Goal: Task Accomplishment & Management: Complete application form

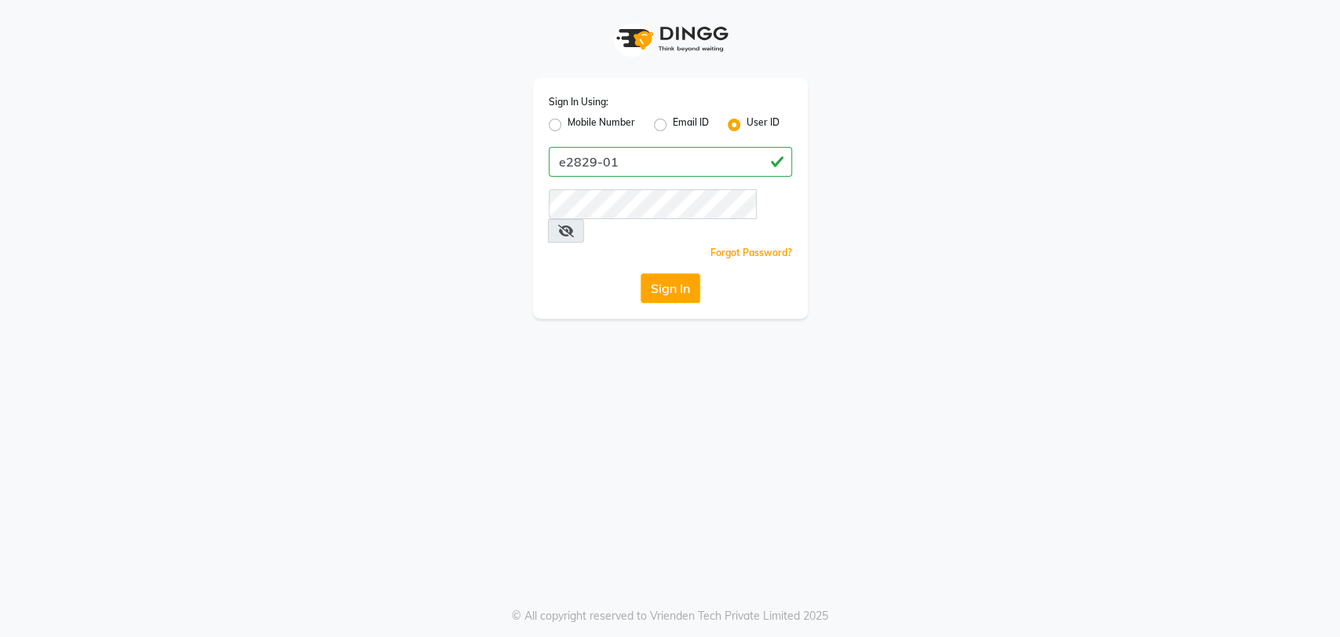
type input "e2829-01"
click at [641, 273] on button "Sign In" at bounding box center [671, 288] width 60 height 30
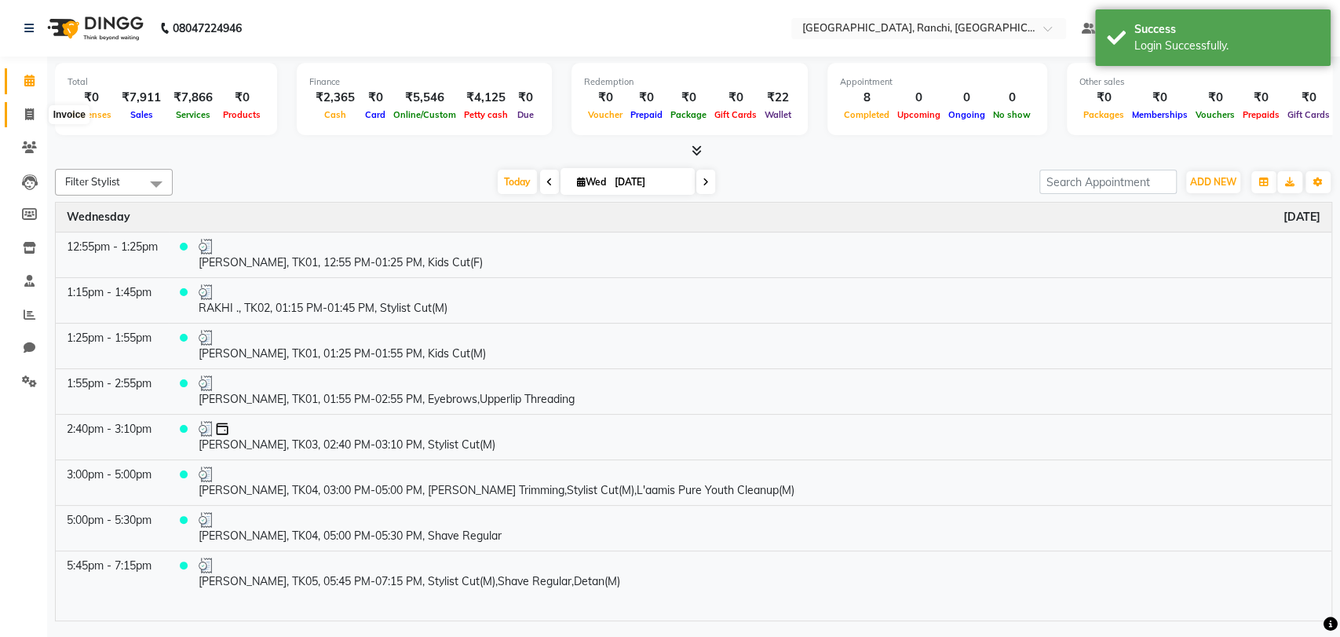
click at [22, 111] on span at bounding box center [29, 115] width 27 height 18
select select "6463"
select select "service"
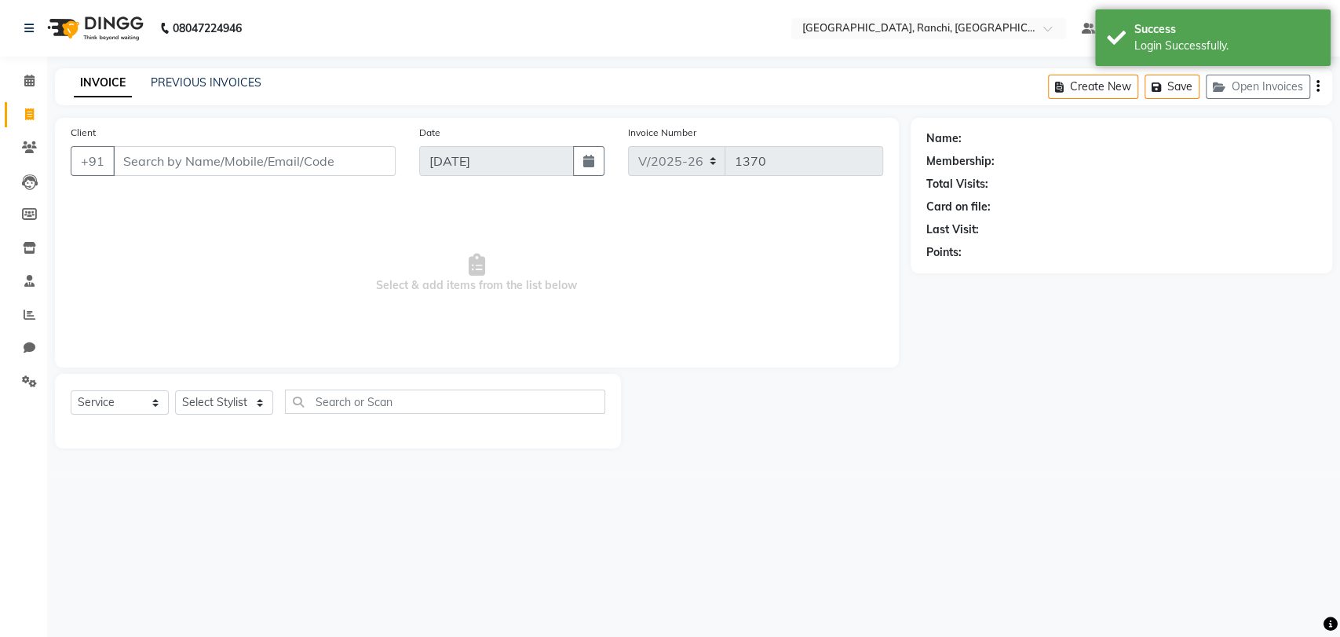
click at [169, 162] on input "Client" at bounding box center [254, 161] width 283 height 30
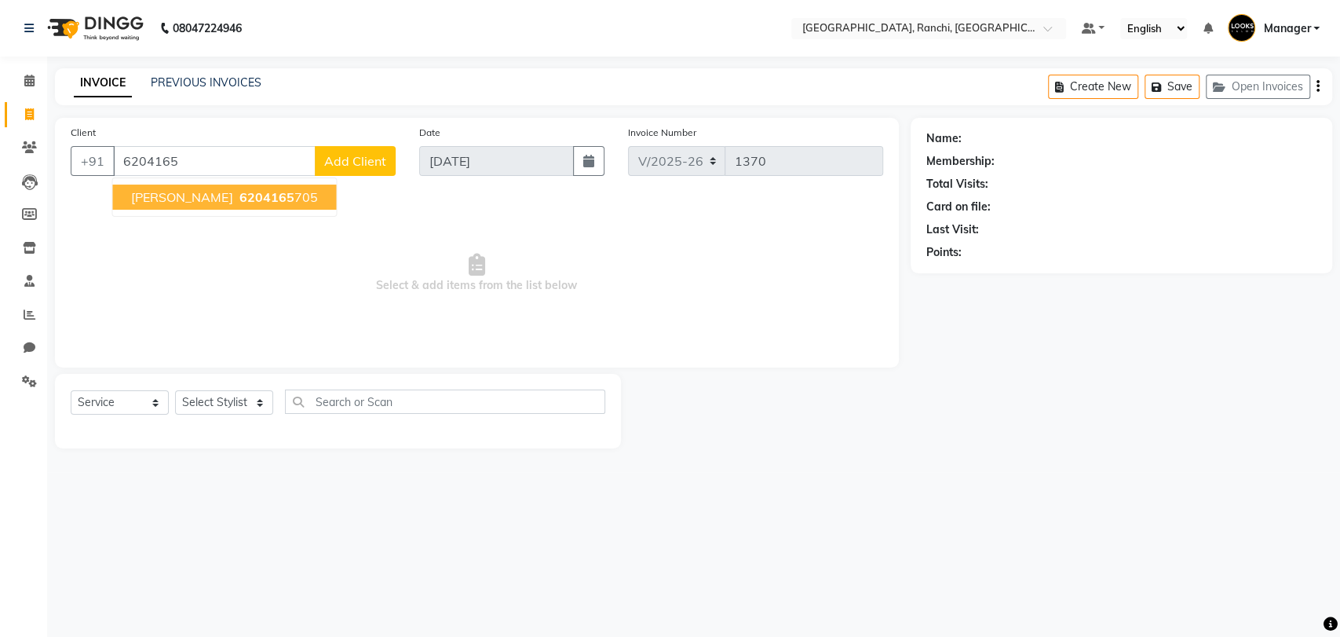
click at [195, 193] on span "[PERSON_NAME]" at bounding box center [181, 197] width 101 height 16
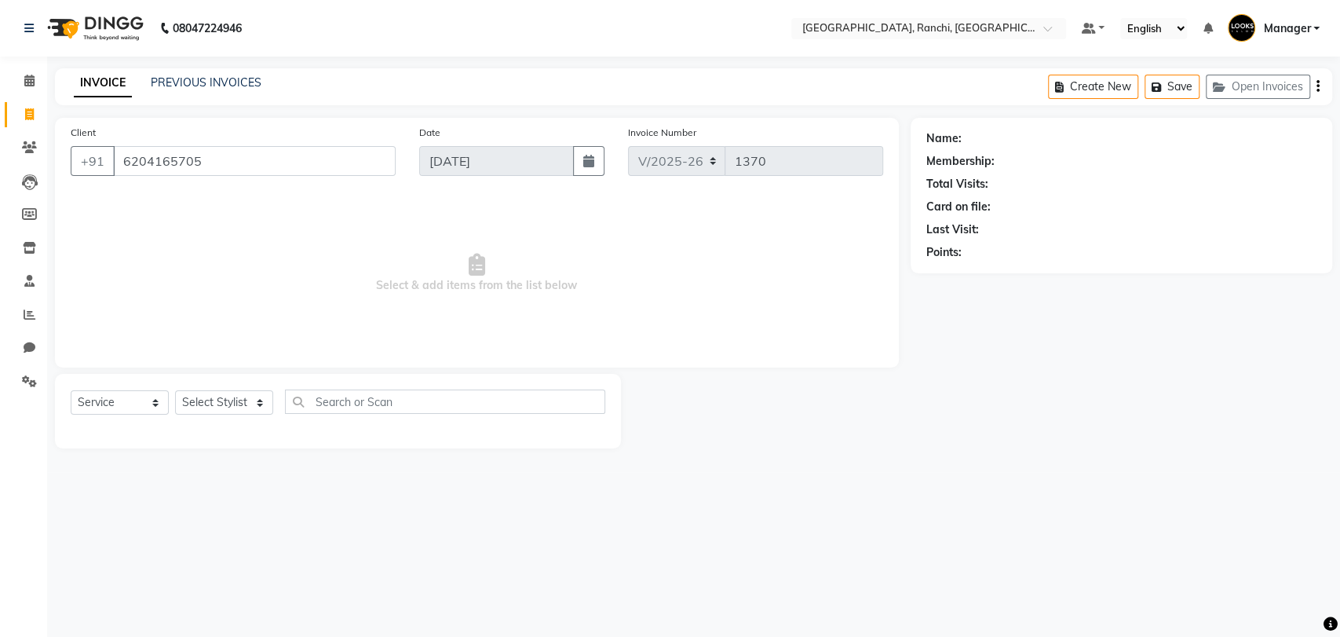
type input "6204165705"
select select "1: Object"
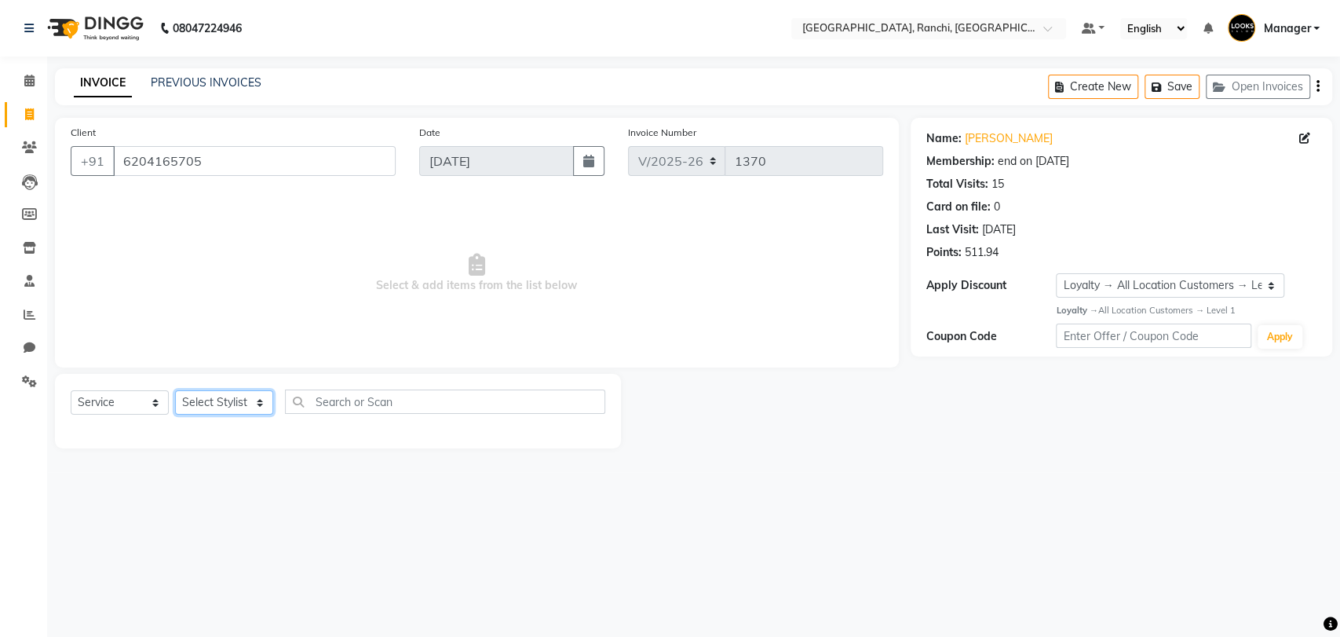
click at [233, 392] on select "Select Stylist [PERSON_NAME] COUNTER_SALES Gautam_pdct [PERSON_NAME] Manager [P…" at bounding box center [224, 402] width 98 height 24
select select "59280"
click at [175, 390] on select "Select Stylist [PERSON_NAME] COUNTER_SALES Gautam_pdct [PERSON_NAME] Manager [P…" at bounding box center [224, 402] width 98 height 24
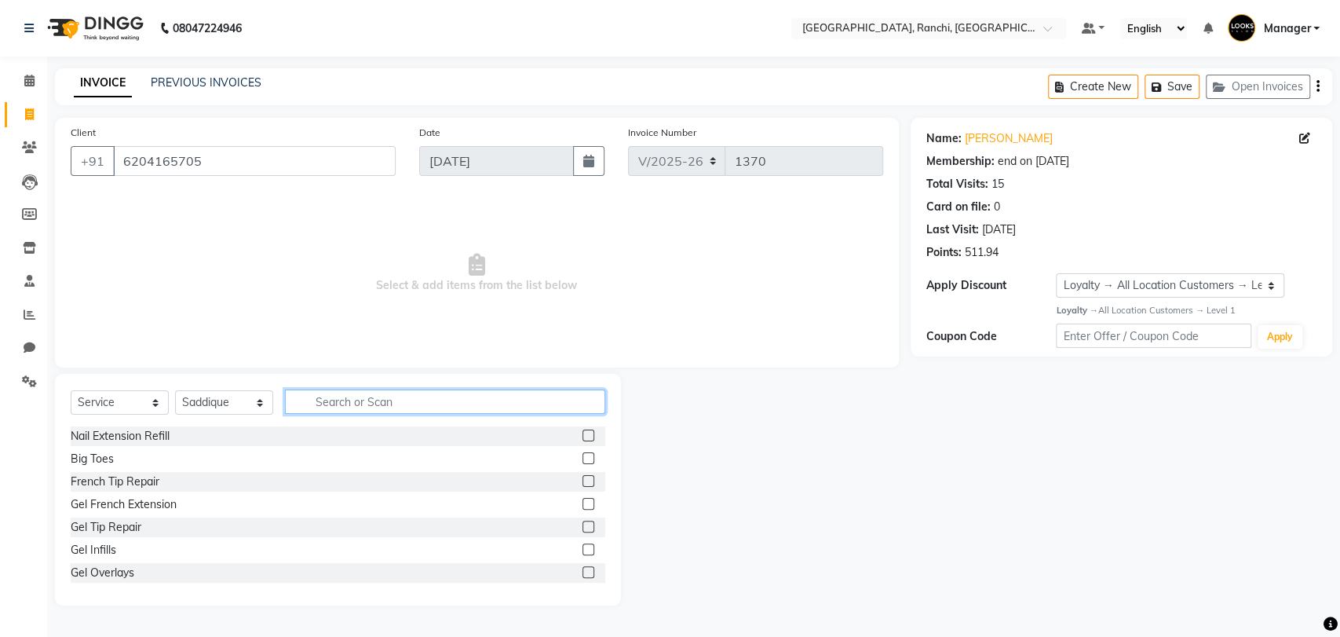
click at [354, 407] on input "text" at bounding box center [445, 401] width 320 height 24
click at [375, 398] on input "text" at bounding box center [445, 401] width 320 height 24
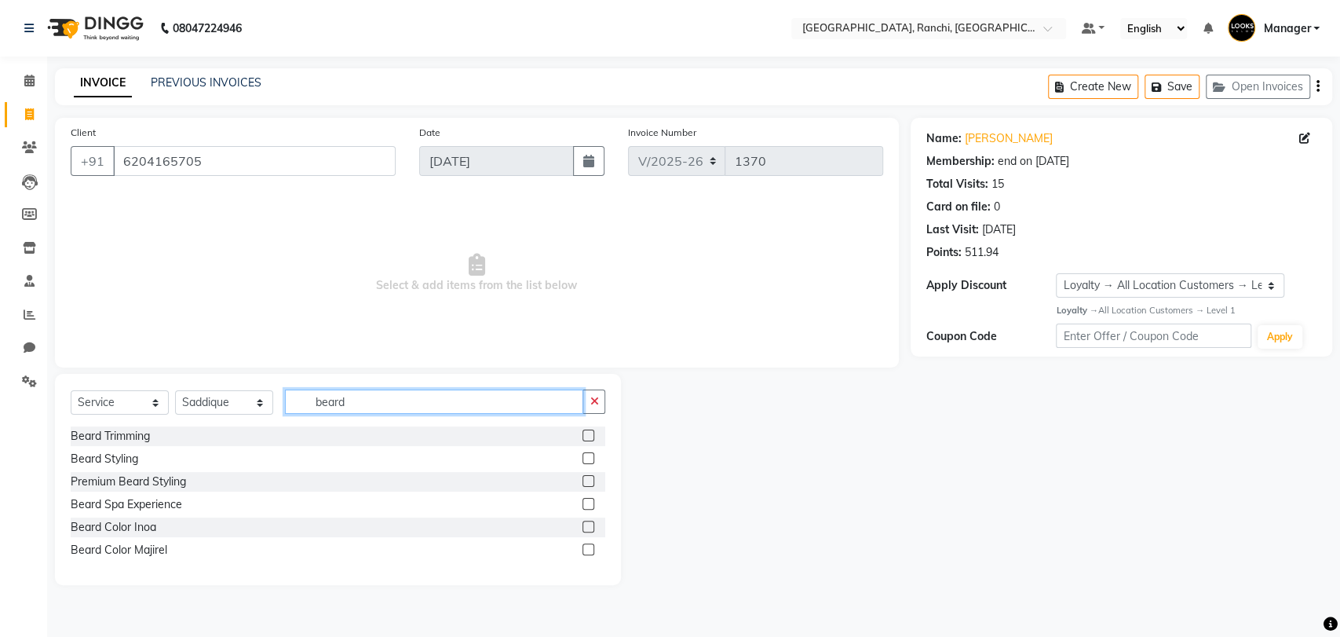
type input "beard"
click at [582, 436] on label at bounding box center [588, 435] width 12 height 12
click at [582, 436] on input "checkbox" at bounding box center [587, 436] width 10 height 10
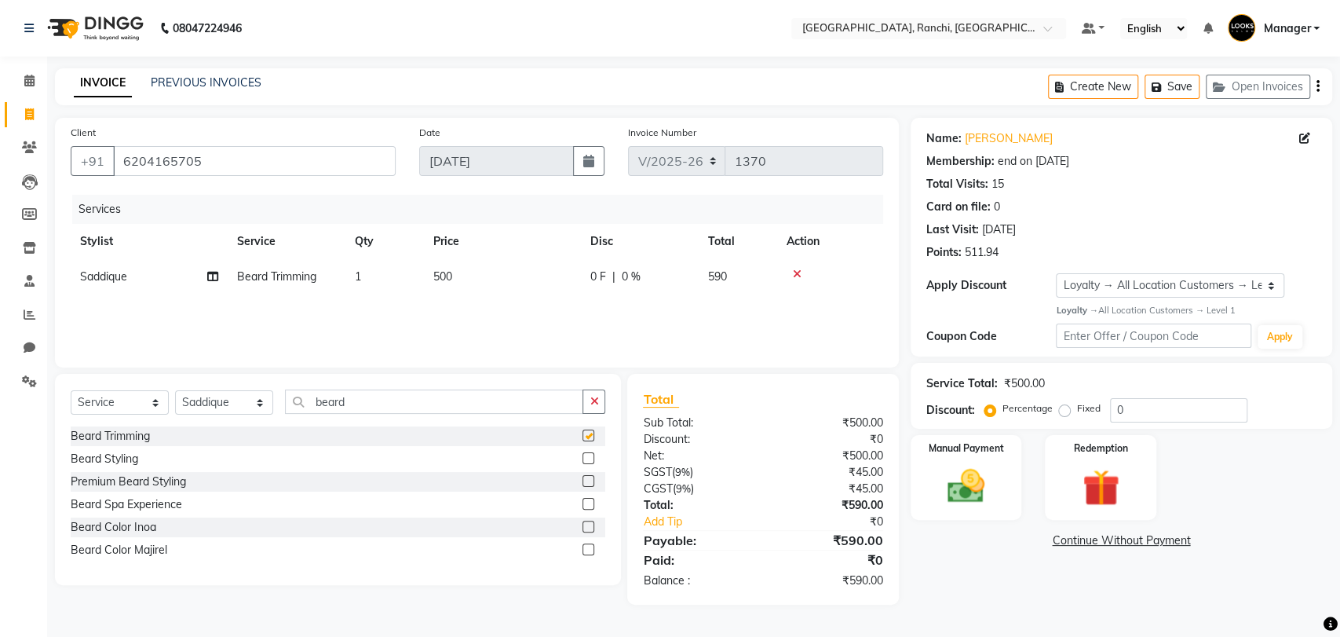
checkbox input "false"
click at [395, 398] on input "beard" at bounding box center [434, 401] width 298 height 24
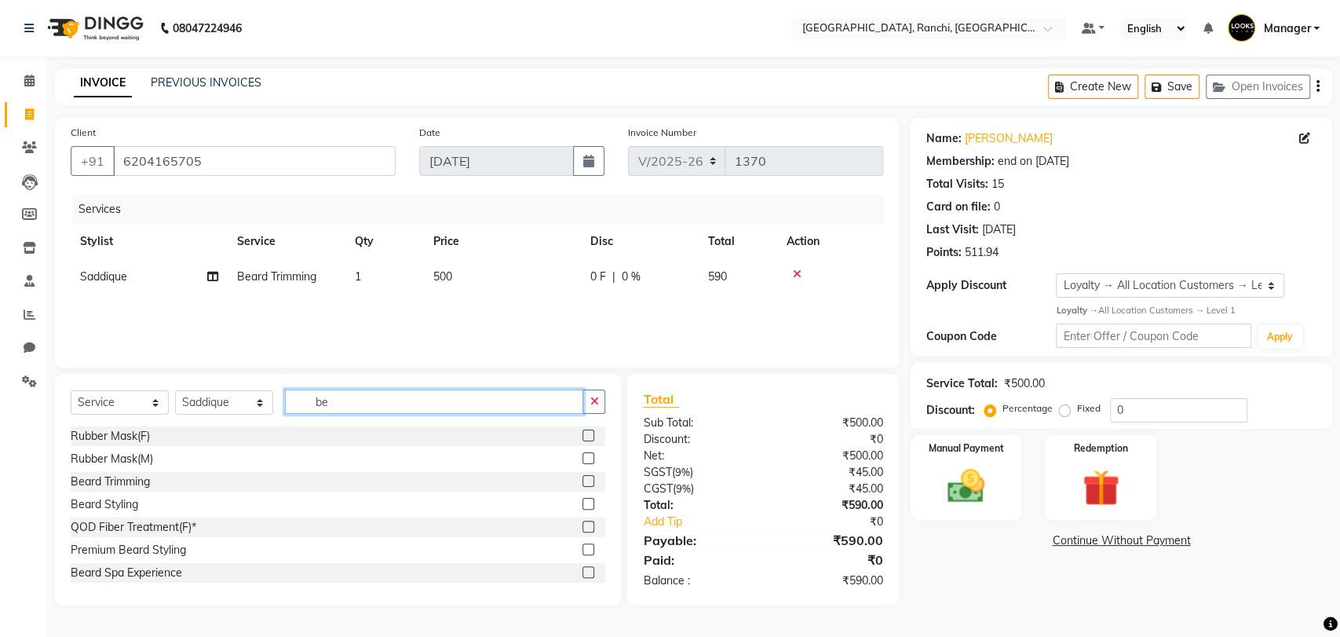
type input "b"
type input "beard"
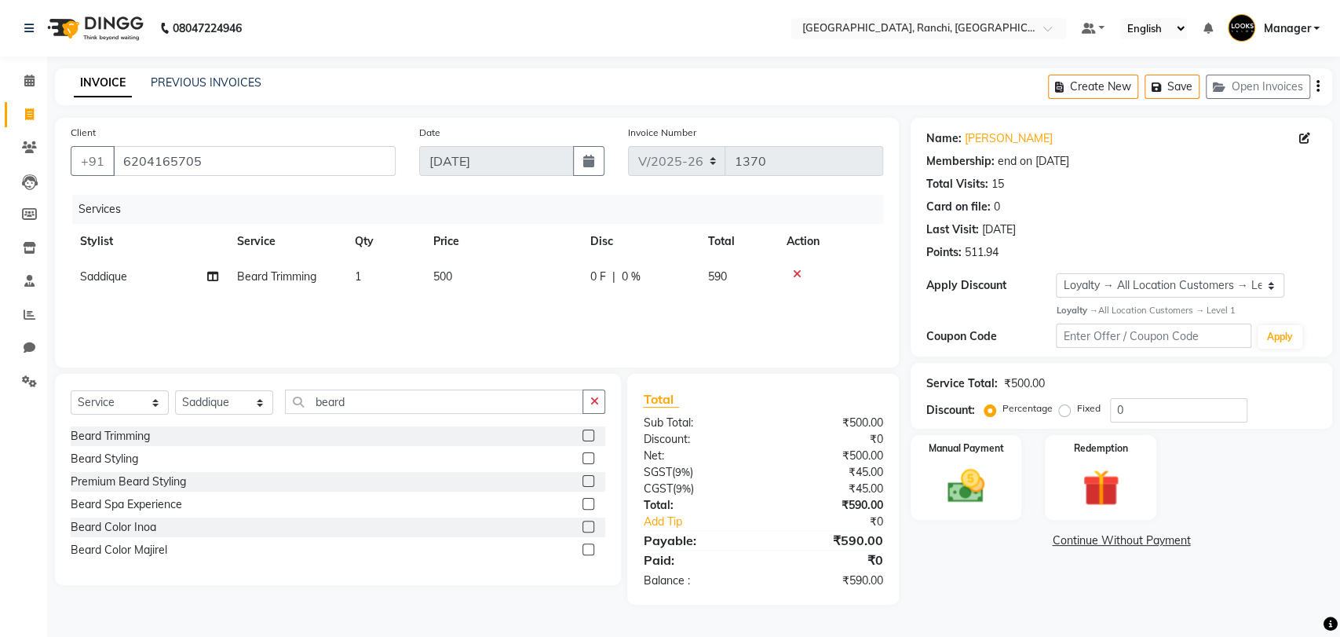
click at [587, 435] on label at bounding box center [588, 435] width 12 height 12
click at [587, 435] on input "checkbox" at bounding box center [587, 436] width 10 height 10
checkbox input "false"
click at [433, 268] on td "500" at bounding box center [502, 276] width 157 height 35
select select "59280"
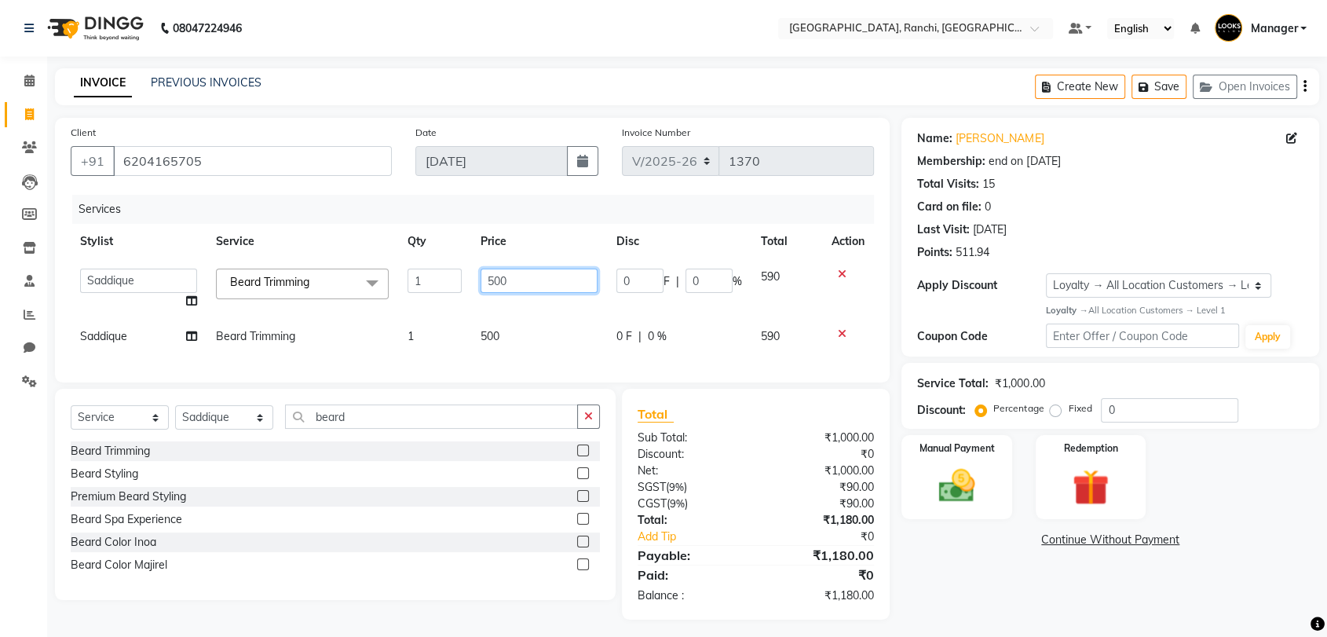
click at [490, 280] on input "500" at bounding box center [538, 280] width 117 height 24
type input "300"
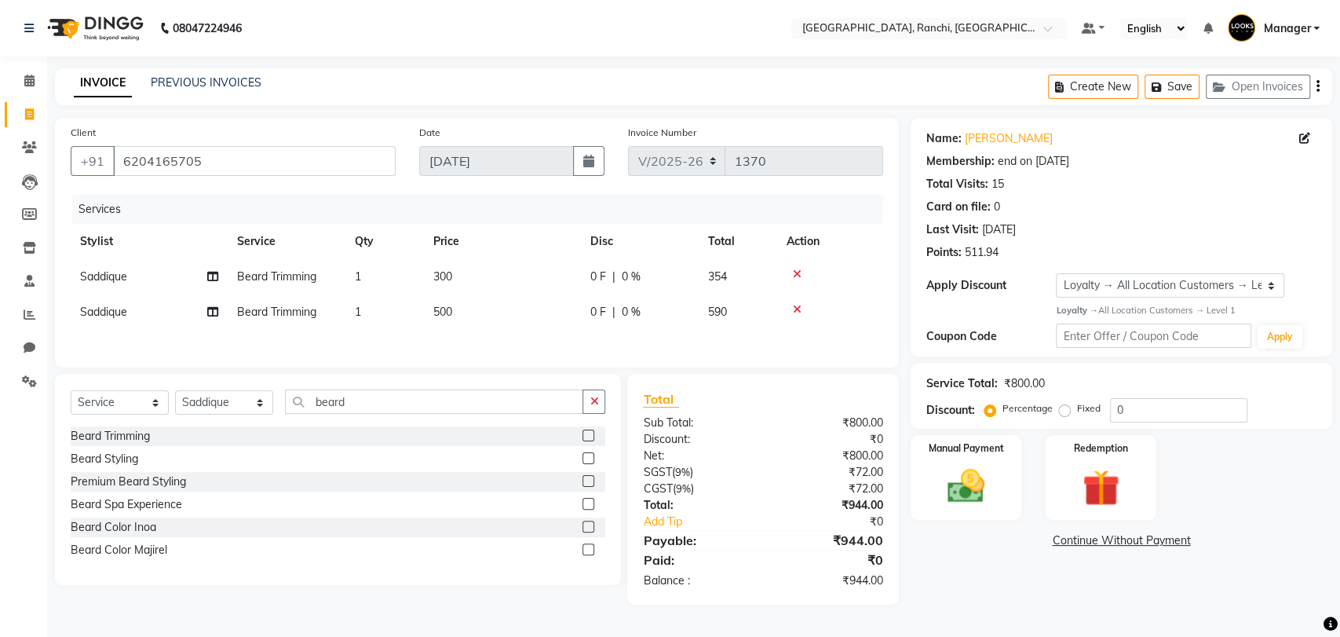
click at [492, 336] on div "Services Stylist Service Qty Price Disc Total Action [PERSON_NAME] Trimming 1 3…" at bounding box center [477, 273] width 812 height 157
click at [438, 309] on span "500" at bounding box center [442, 312] width 19 height 14
select select "59280"
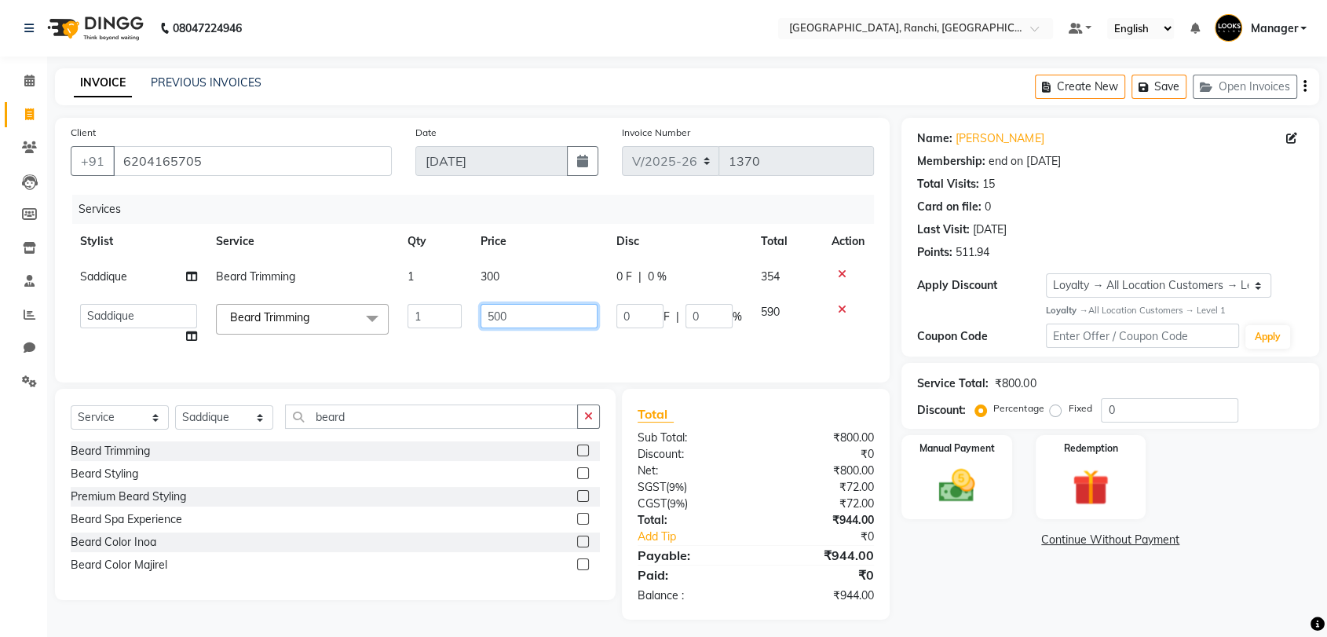
click at [495, 319] on input "500" at bounding box center [538, 316] width 117 height 24
type input "300"
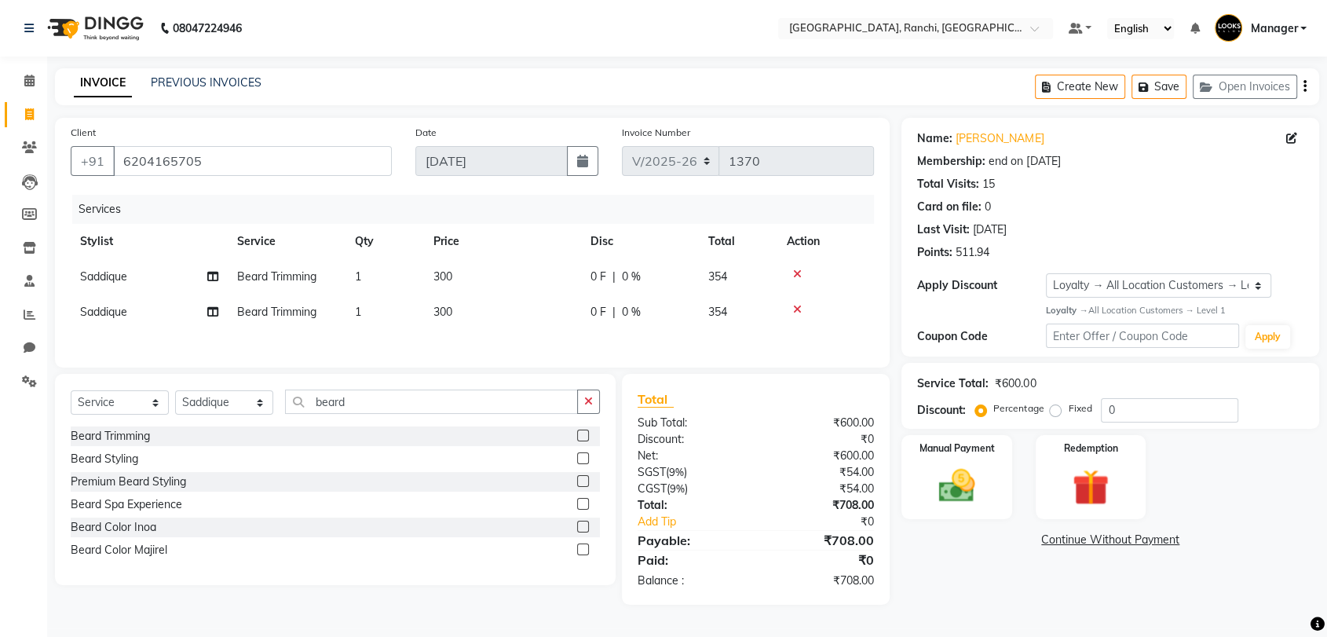
click at [495, 387] on div "Client [PHONE_NUMBER] Date [DATE] Invoice Number V/2025 V/[PHONE_NUMBER] Servic…" at bounding box center [472, 361] width 858 height 487
click at [1154, 288] on select "Select Membership → [GEOGRAPHIC_DATA] Membership Card 1000(20%) Loyalty → All L…" at bounding box center [1170, 285] width 228 height 24
select select "2: Object"
click at [1056, 273] on select "Select Membership → [GEOGRAPHIC_DATA] Membership Card 1000(20%) Loyalty → All L…" at bounding box center [1170, 285] width 228 height 24
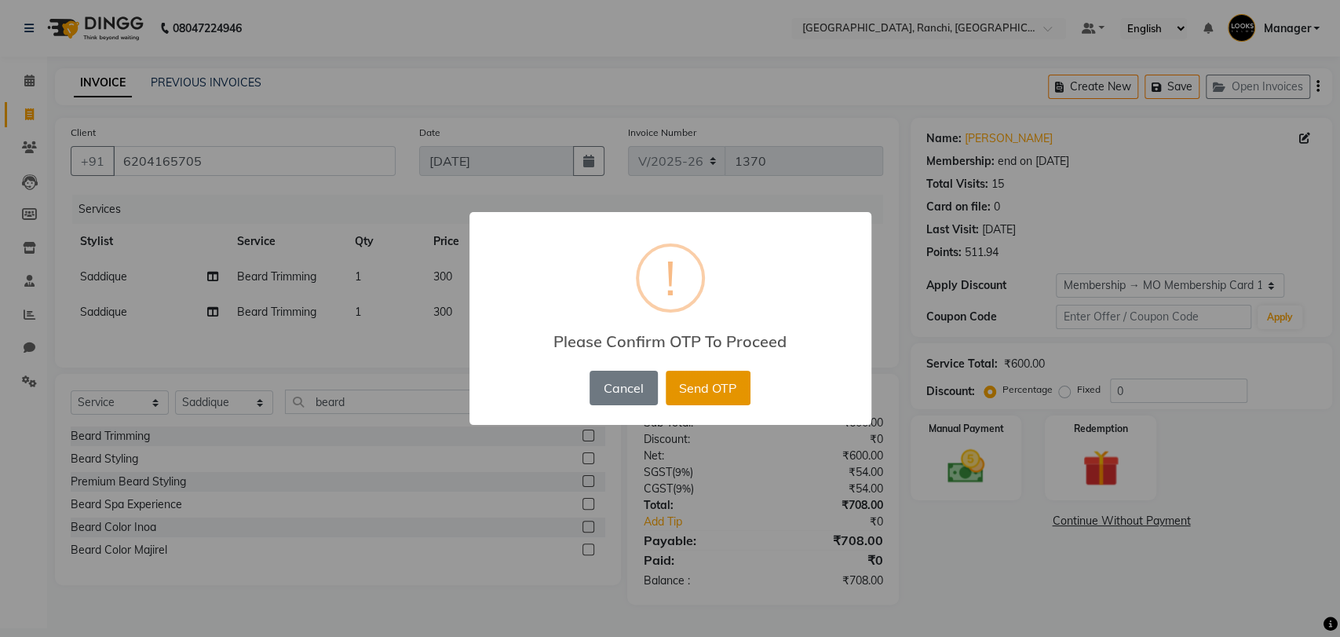
click at [708, 396] on button "Send OTP" at bounding box center [708, 388] width 85 height 35
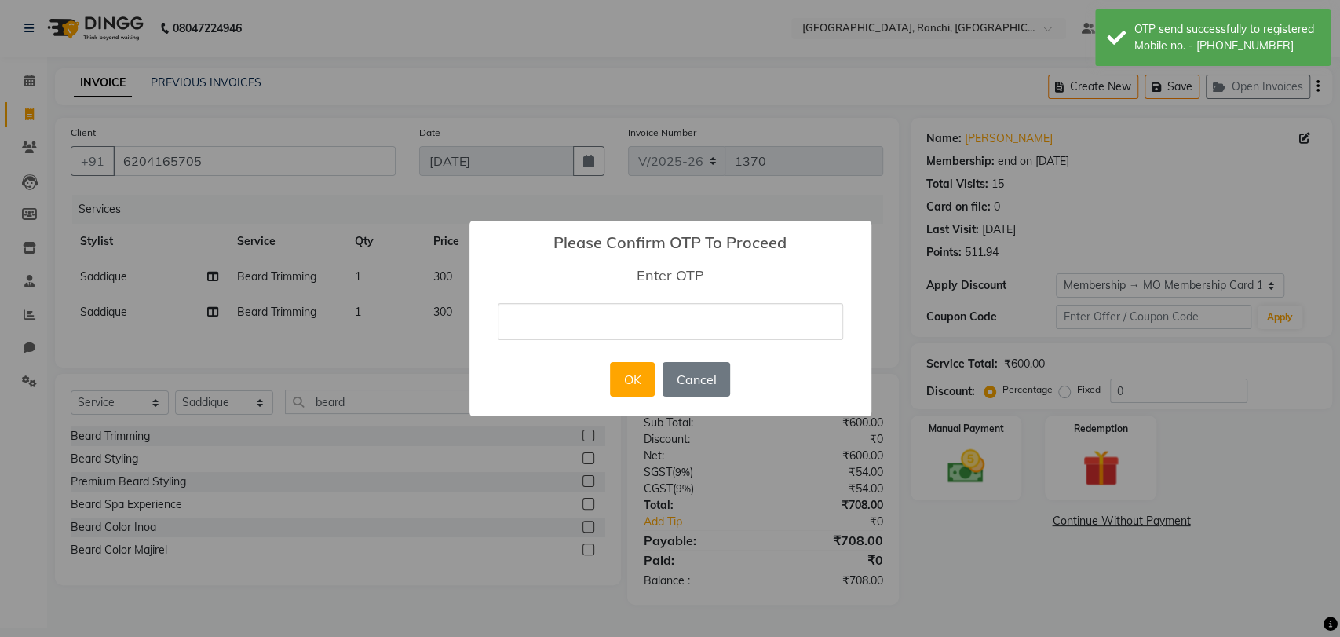
click at [628, 328] on input "text" at bounding box center [670, 321] width 345 height 37
type input "4953"
click at [647, 393] on button "OK" at bounding box center [632, 379] width 45 height 35
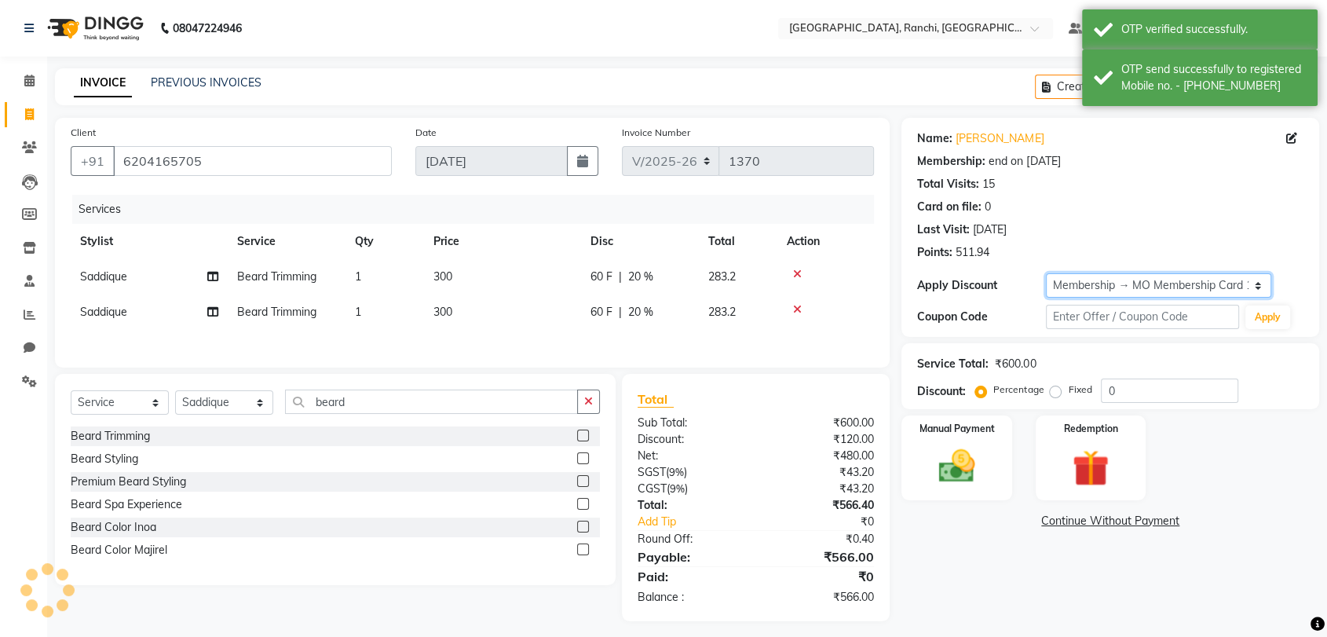
type input "20"
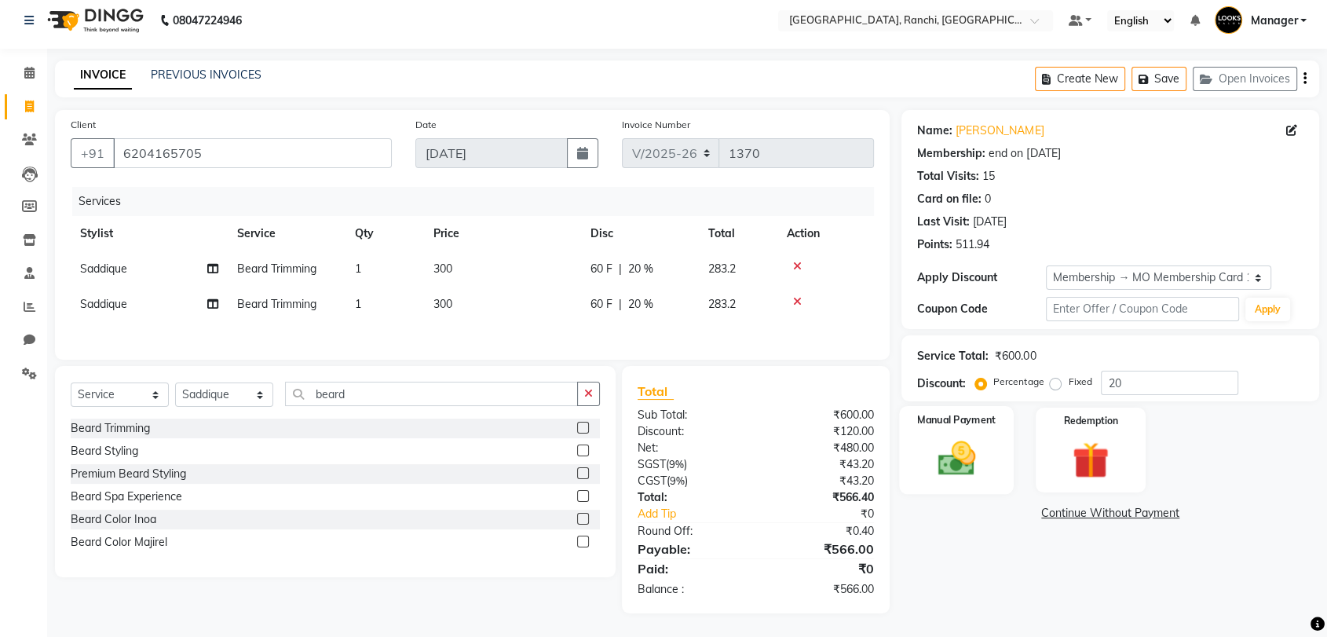
click at [991, 443] on div "Manual Payment" at bounding box center [957, 450] width 115 height 88
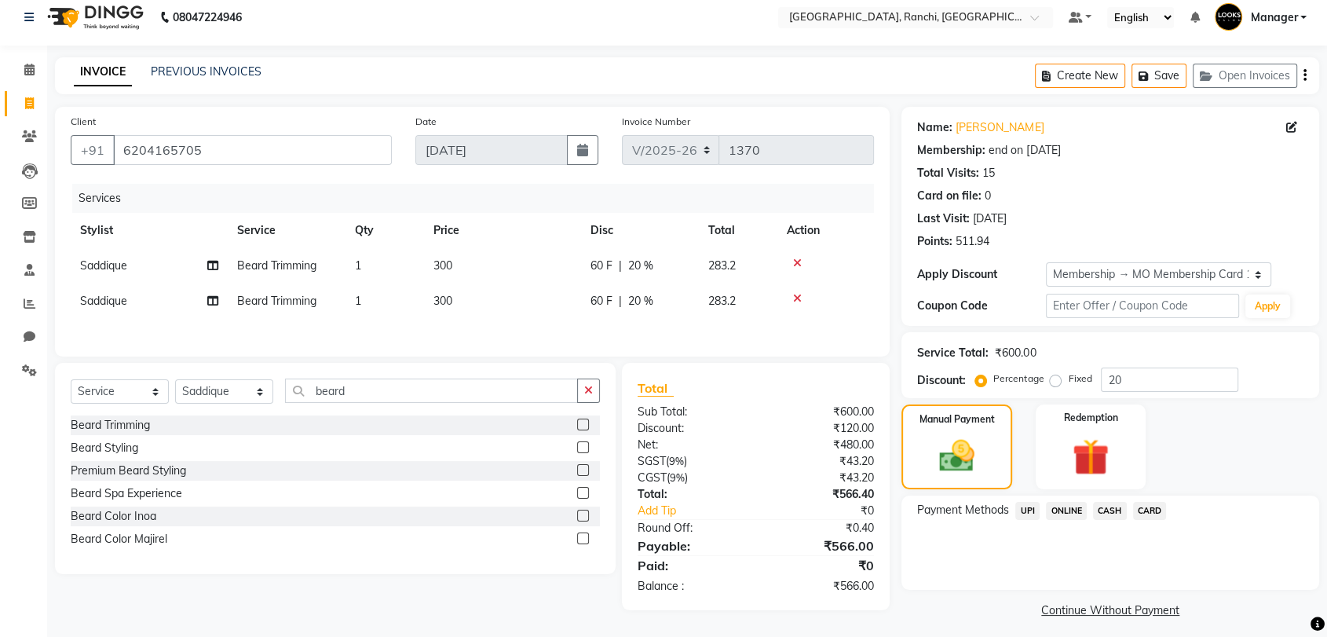
click at [1112, 509] on span "CASH" at bounding box center [1110, 511] width 34 height 18
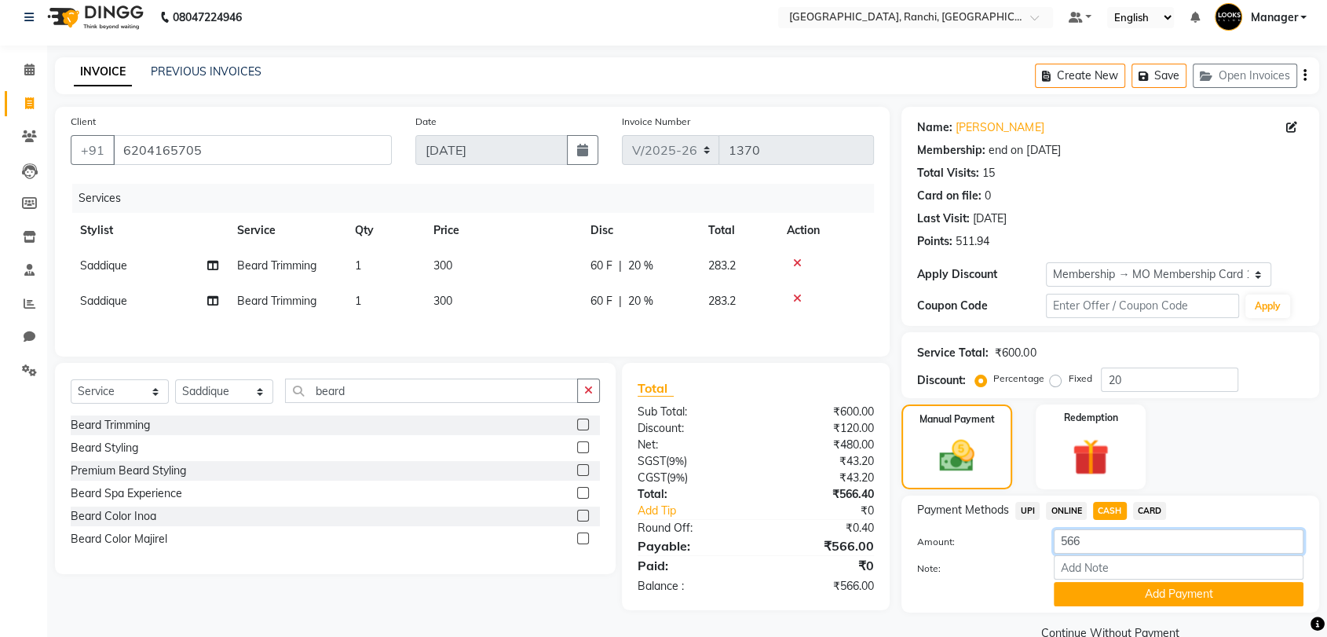
click at [1120, 543] on input "566" at bounding box center [1178, 541] width 250 height 24
type input "5"
type input "600"
click at [1138, 591] on button "Add Payment" at bounding box center [1178, 594] width 250 height 24
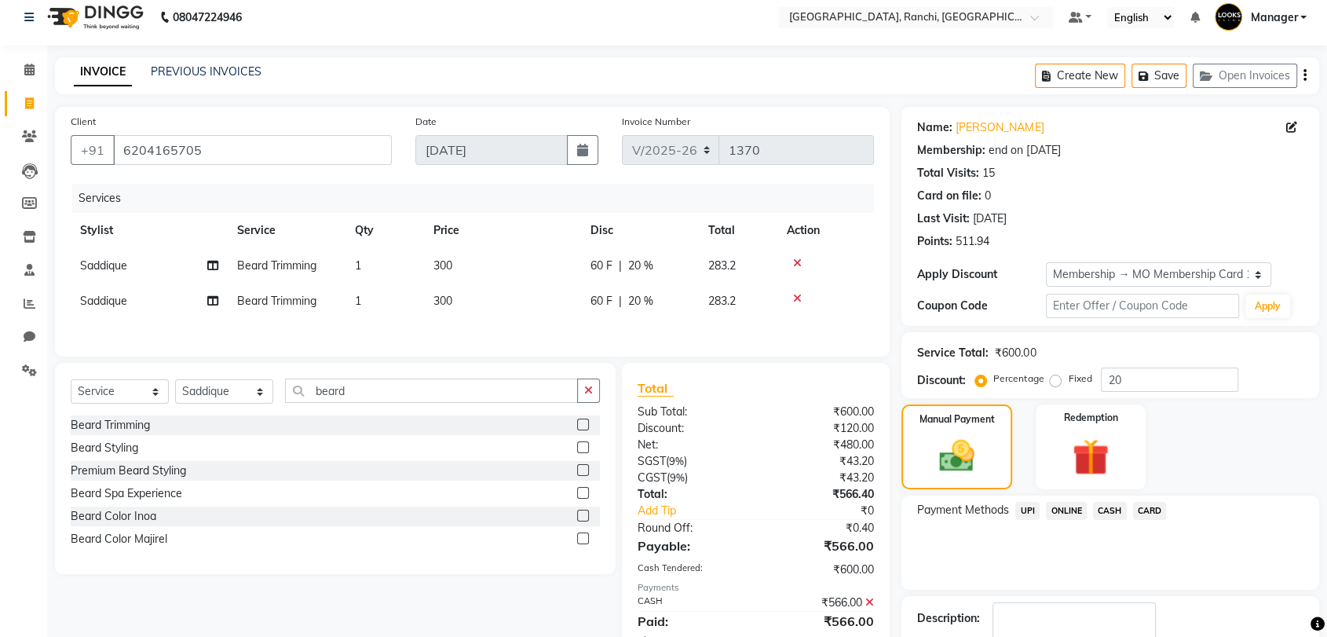
scroll to position [155, 0]
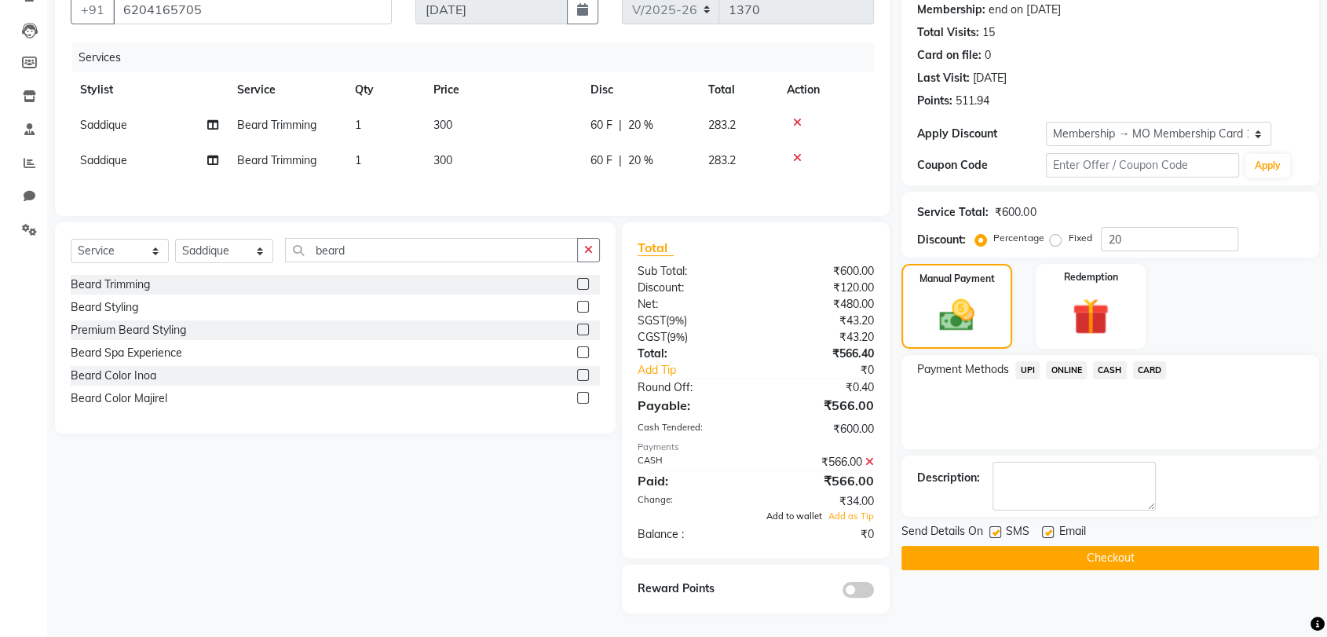
click at [791, 517] on span "Add to wallet" at bounding box center [794, 515] width 56 height 11
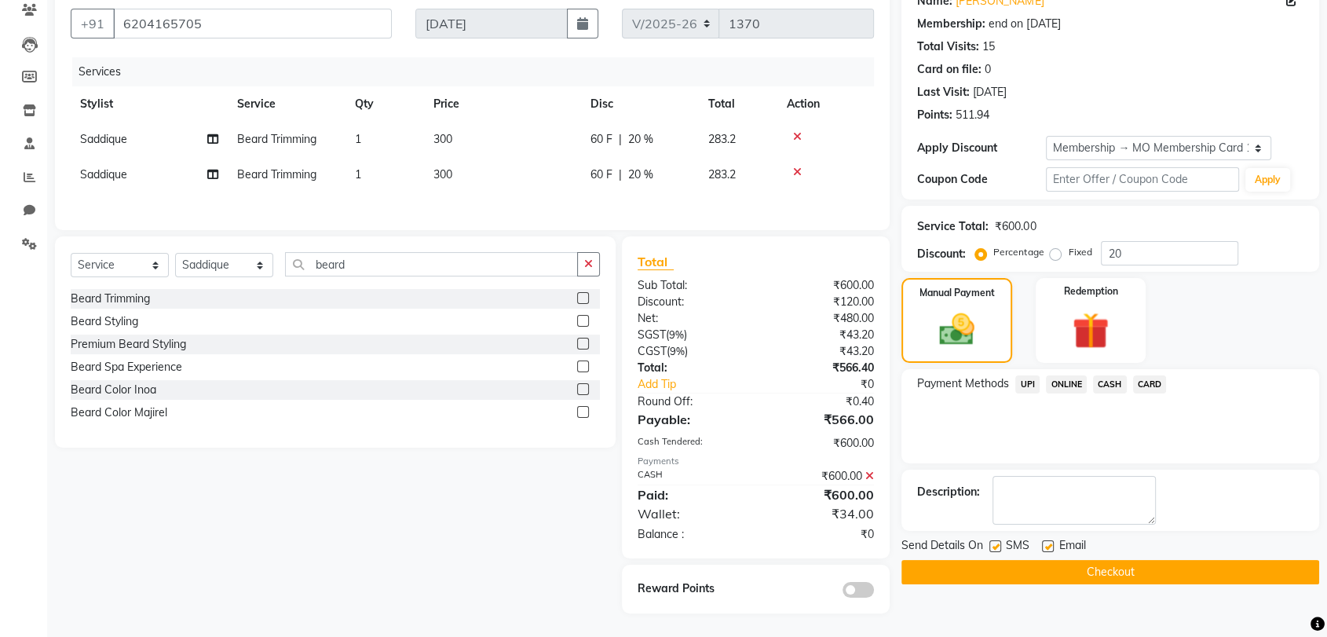
scroll to position [141, 0]
click at [1042, 569] on button "Checkout" at bounding box center [1110, 572] width 418 height 24
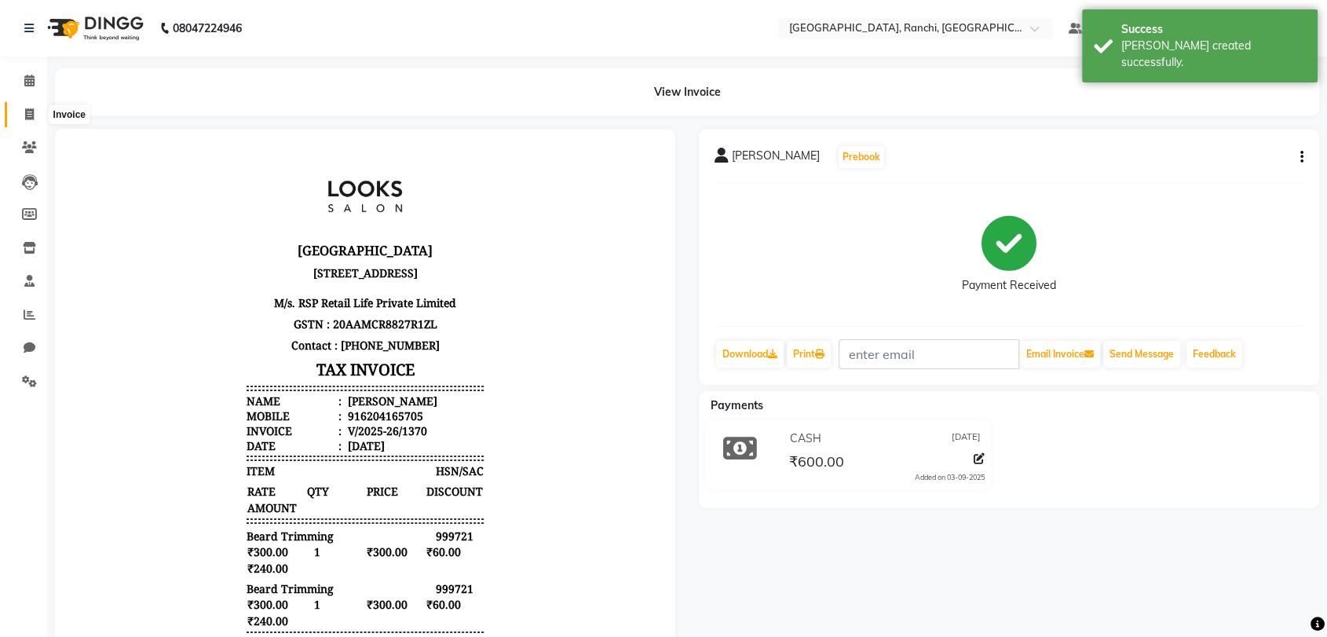
click at [31, 115] on icon at bounding box center [29, 114] width 9 height 12
select select "service"
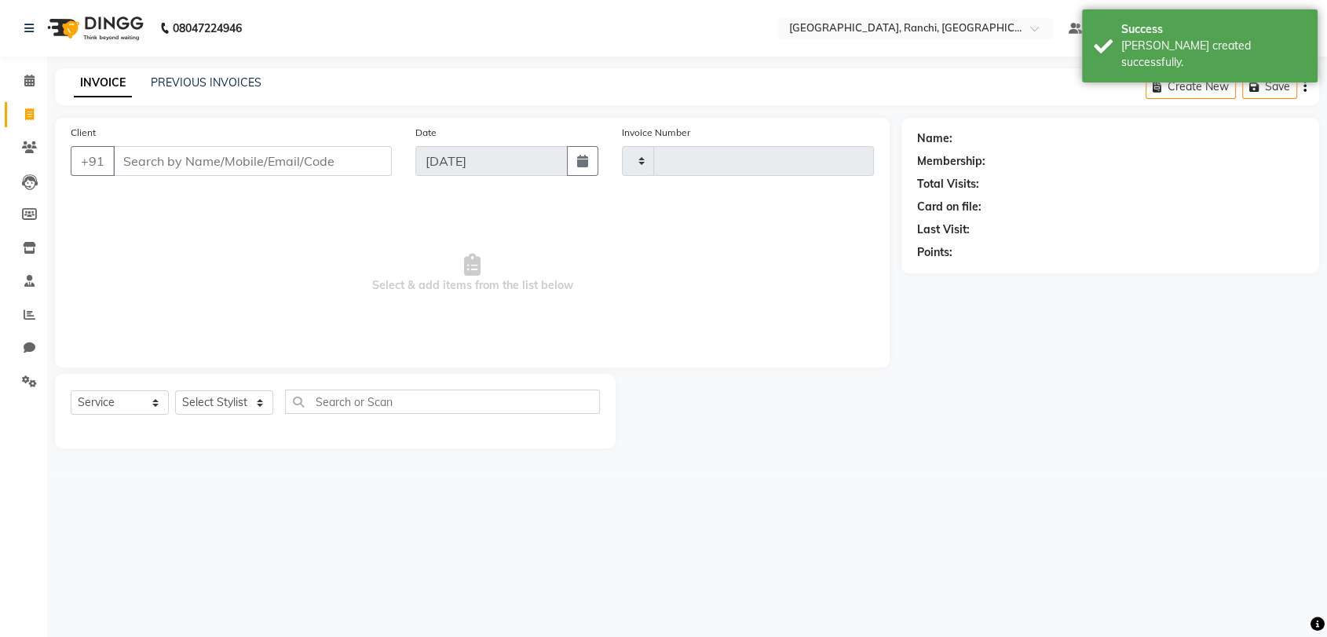
type input "1371"
select select "6463"
click at [25, 115] on icon at bounding box center [29, 114] width 9 height 12
select select "6463"
select select "service"
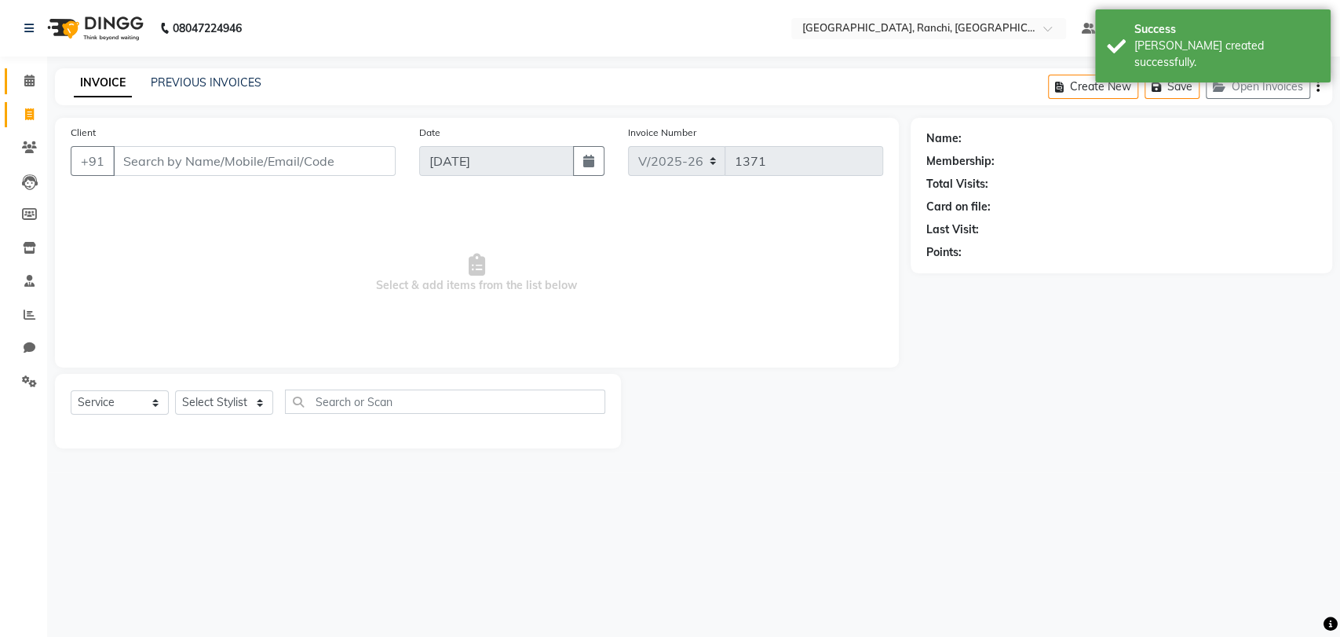
click at [27, 80] on icon at bounding box center [29, 81] width 10 height 12
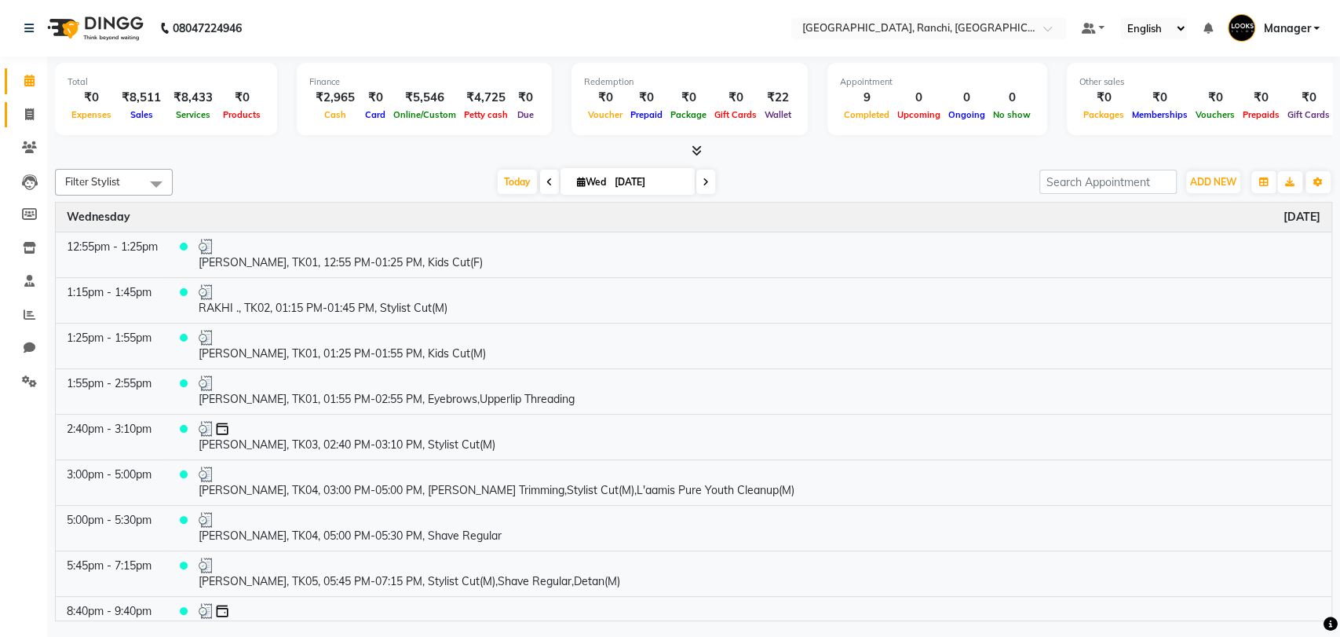
click at [32, 113] on icon at bounding box center [29, 114] width 9 height 12
select select "service"
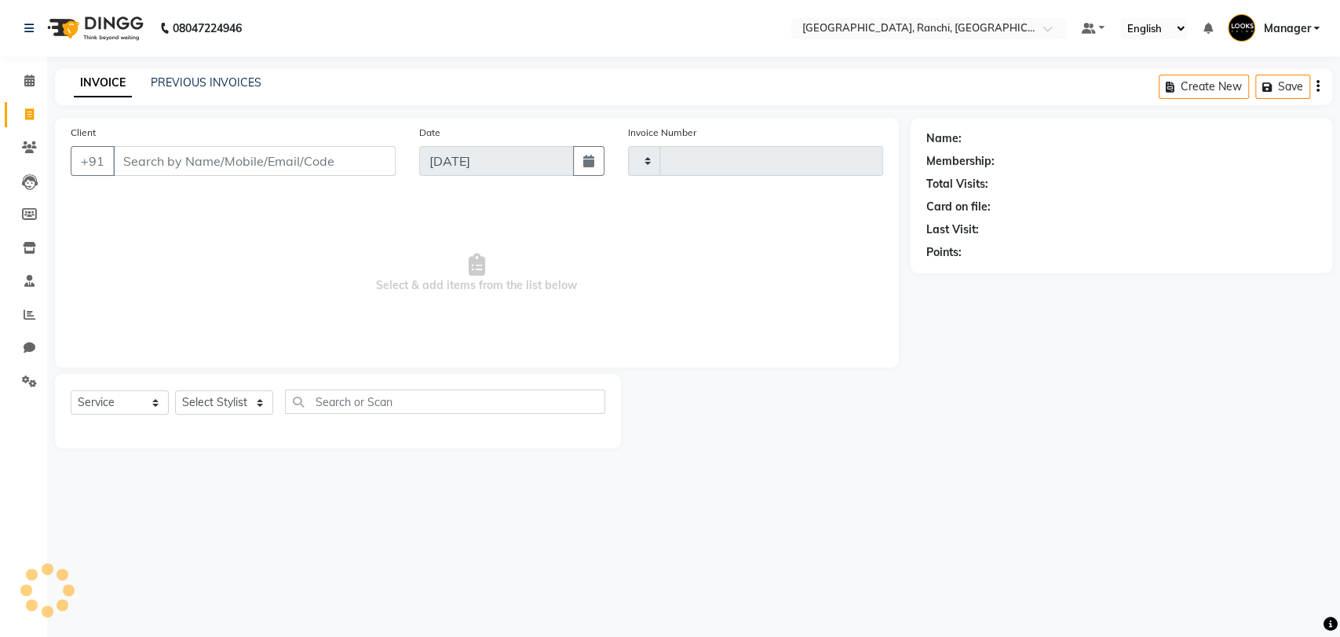
type input "1371"
select select "6463"
click at [226, 89] on link "PREVIOUS INVOICES" at bounding box center [206, 82] width 111 height 14
